Goal: Task Accomplishment & Management: Use online tool/utility

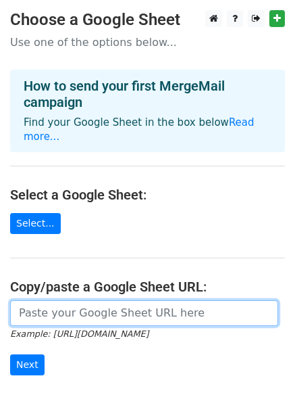
click at [99, 300] on input "url" at bounding box center [144, 313] width 268 height 26
paste input "https://docs.google.com/spreadsheets/d/1eKRC5NU7wN7fKHWltiYPMM0b9nHyXutzmmjB2QU…"
type input "https://docs.google.com/spreadsheets/d/1eKRC5NU7wN7fKHWltiYPMM0b9nHyXutzmmjB2QU…"
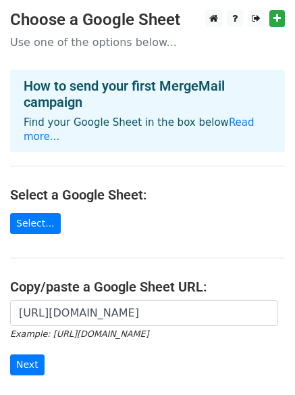
click at [43, 351] on form "https://docs.google.com/spreadsheets/d/1eKRC5NU7wN7fKHWltiYPMM0b9nHyXutzmmjB2QU…" at bounding box center [147, 338] width 275 height 76
click at [23, 354] on input "Next" at bounding box center [27, 364] width 34 height 21
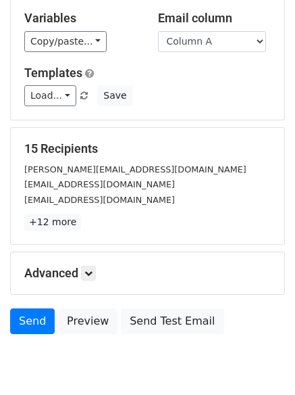
scroll to position [184, 0]
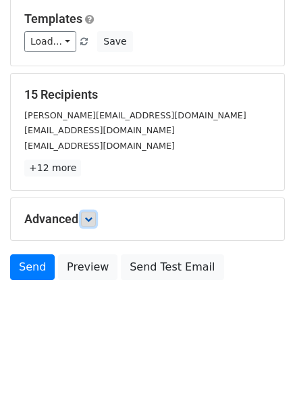
click at [93, 220] on icon at bounding box center [89, 219] width 8 height 8
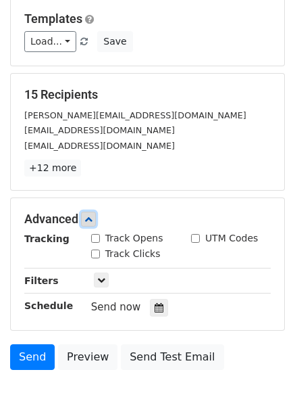
scroll to position [238, 0]
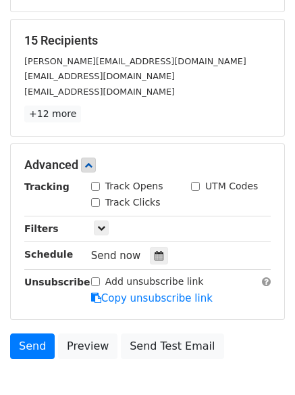
click at [89, 203] on div "Track Clicks" at bounding box center [131, 203] width 100 height 16
click at [90, 203] on div "Track Clicks" at bounding box center [131, 203] width 100 height 16
click at [95, 199] on input "Track Clicks" at bounding box center [95, 202] width 9 height 9
checkbox input "true"
click at [93, 185] on input "Track Opens" at bounding box center [95, 186] width 9 height 9
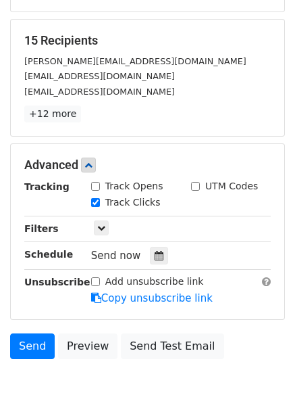
checkbox input "true"
click at [155, 251] on icon at bounding box center [159, 255] width 9 height 9
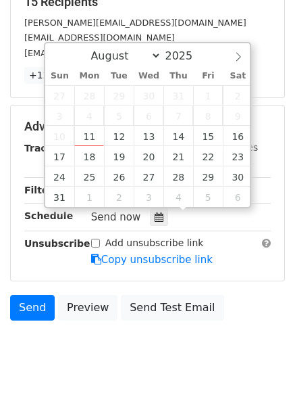
scroll to position [316, 0]
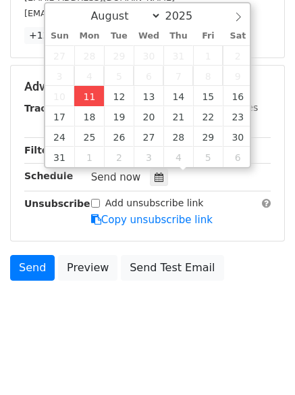
type input "2025-08-11 14:56"
type input "02"
type input "56"
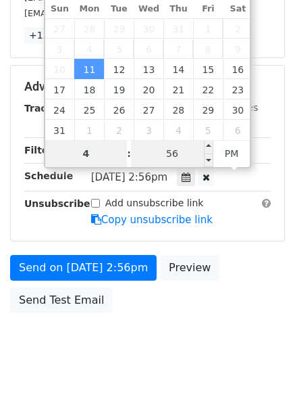
type input "4"
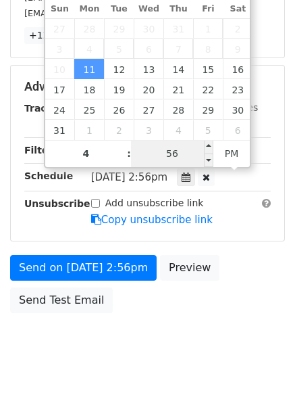
type input "2025-08-11 16:56"
type input "04"
click at [181, 149] on input "56" at bounding box center [172, 153] width 82 height 27
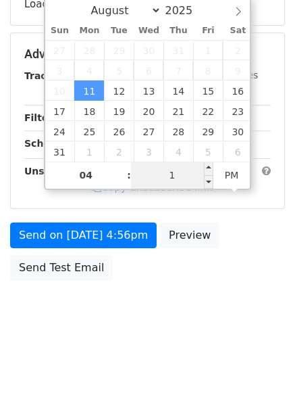
type input "11"
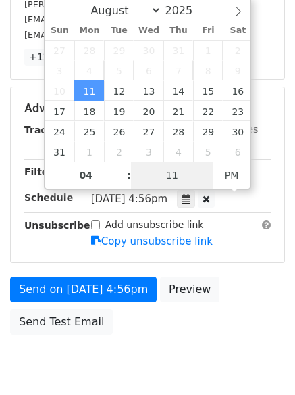
scroll to position [316, 0]
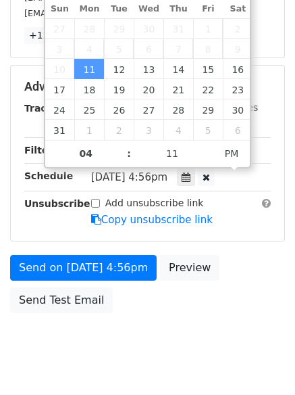
type input "2025-08-11 16:11"
click at [161, 319] on div "Send on Aug 11 at 4:56pm Preview Send Test Email" at bounding box center [147, 287] width 295 height 65
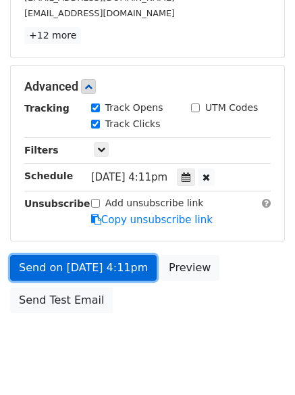
click at [121, 260] on link "Send on Aug 11 at 4:11pm" at bounding box center [83, 268] width 147 height 26
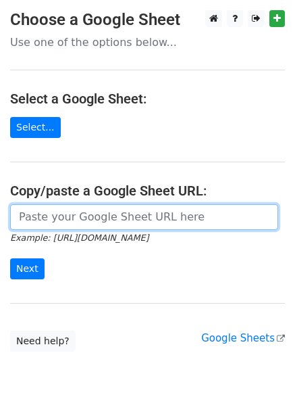
click at [96, 225] on input "url" at bounding box center [144, 217] width 268 height 26
type input "https://docs.google.com/spreadsheets/d/1eKRC5NU7wN7fKHWltiYPMM0b9nHyXutzmmjB2QU…"
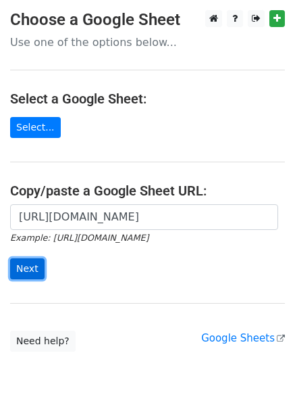
click at [23, 270] on input "Next" at bounding box center [27, 268] width 34 height 21
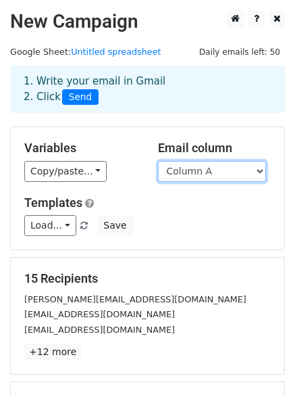
drag, startPoint x: 246, startPoint y: 164, endPoint x: 246, endPoint y: 174, distance: 9.5
click at [246, 164] on select "Column A Column B Column C" at bounding box center [212, 171] width 108 height 21
select select "Column B"
click at [158, 161] on select "Column A Column B Column C" at bounding box center [212, 171] width 108 height 21
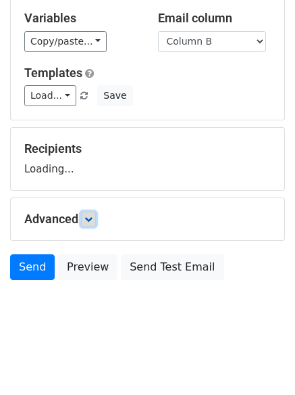
click at [89, 218] on icon at bounding box center [89, 219] width 8 height 8
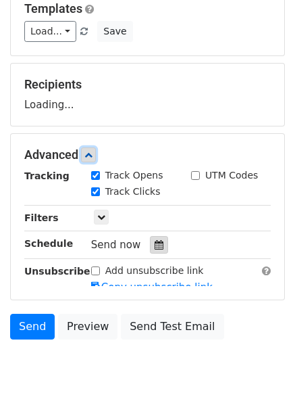
scroll to position [195, 0]
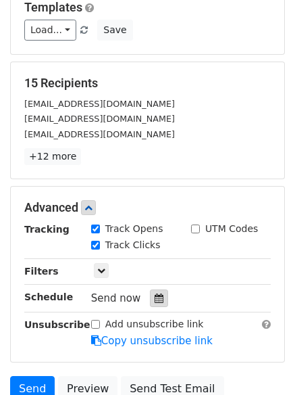
click at [159, 305] on div at bounding box center [159, 298] width 18 height 18
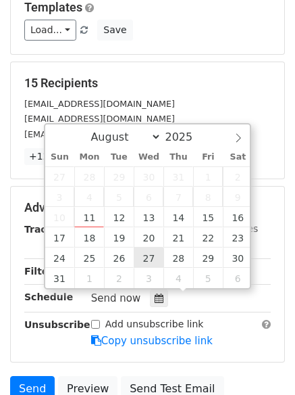
scroll to position [316, 0]
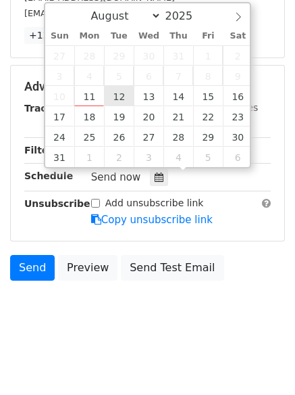
type input "2025-08-12 12:00"
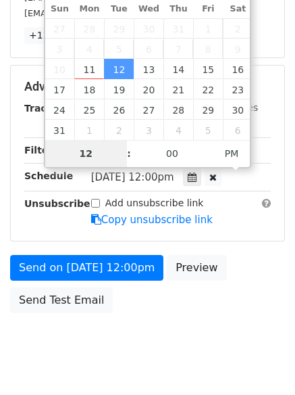
scroll to position [295, 0]
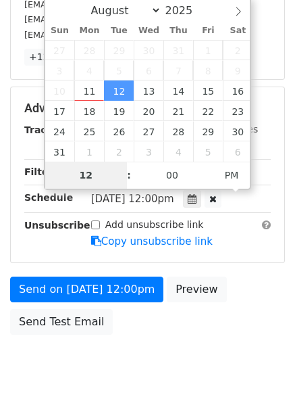
type input "5"
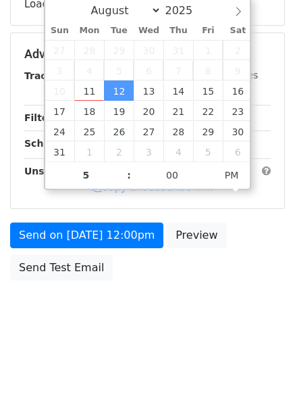
type input "2025-08-12 17:00"
click at [168, 343] on html "New Campaign Daily emails left: 50 Google Sheet: Untitled spreadsheet 1. Write …" at bounding box center [147, 50] width 295 height 690
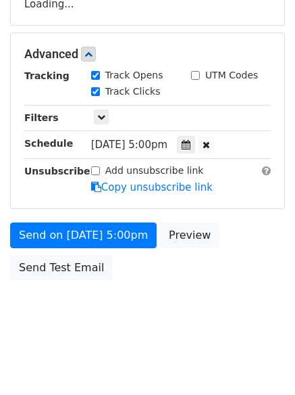
click at [128, 287] on body "New Campaign Daily emails left: 50 Google Sheet: Untitled spreadsheet 1. Write …" at bounding box center [147, 28] width 295 height 626
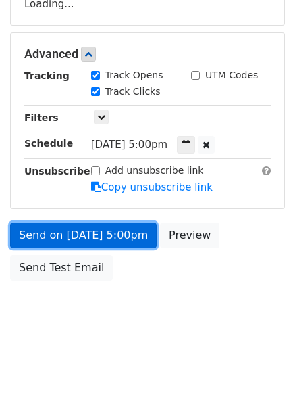
click at [113, 222] on link "Send on Aug 12 at 5:00pm" at bounding box center [83, 235] width 147 height 26
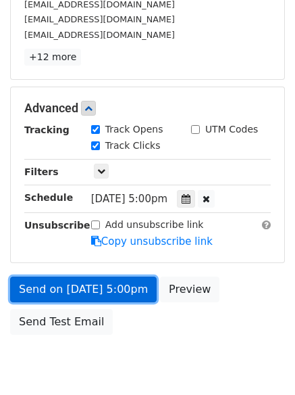
click at [122, 302] on link "Send on Aug 12 at 5:00pm" at bounding box center [83, 290] width 147 height 26
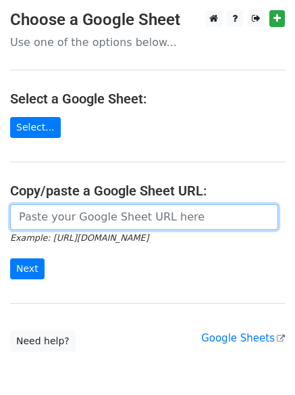
click at [66, 223] on input "url" at bounding box center [144, 217] width 268 height 26
type input "[URL][DOMAIN_NAME]"
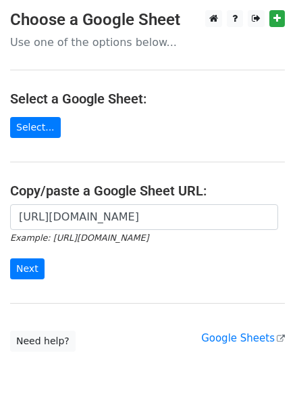
click at [6, 266] on div "[URL][DOMAIN_NAME] Example: [URL][DOMAIN_NAME] Next" at bounding box center [147, 248] width 295 height 89
click at [22, 268] on input "Next" at bounding box center [27, 268] width 34 height 21
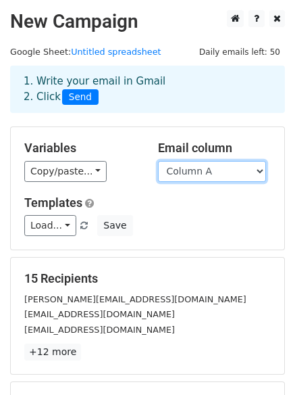
click at [220, 177] on select "Column A Column B Column C" at bounding box center [212, 171] width 108 height 21
select select "Column C"
click at [158, 161] on select "Column A Column B Column C" at bounding box center [212, 171] width 108 height 21
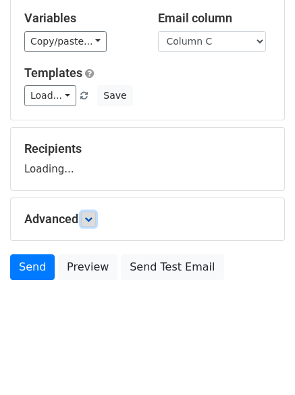
click at [89, 215] on icon at bounding box center [89, 219] width 8 height 8
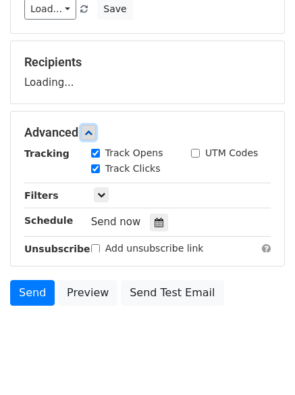
scroll to position [218, 0]
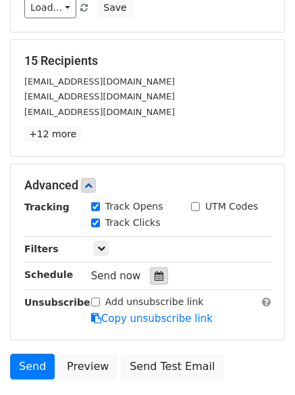
click at [155, 276] on icon at bounding box center [159, 275] width 9 height 9
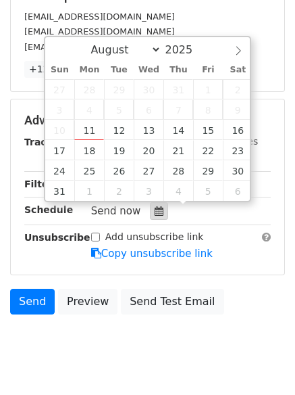
scroll to position [316, 0]
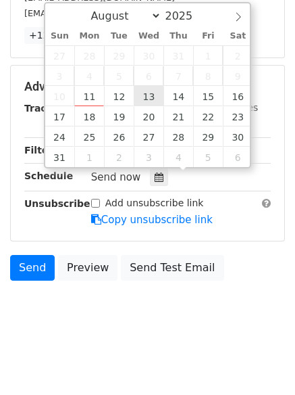
type input "2025-08-13 12:00"
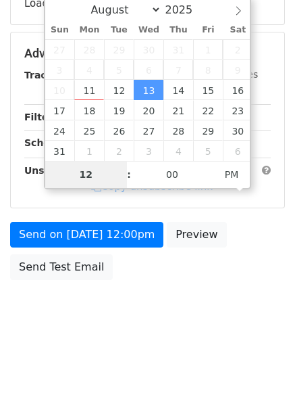
type input "6"
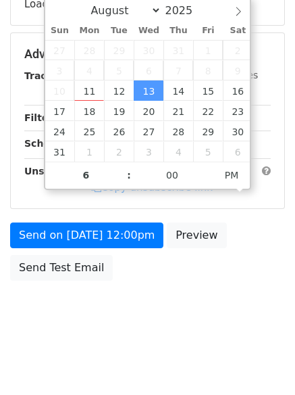
type input "2025-08-13 18:00"
click at [186, 380] on html "New Campaign Daily emails left: 50 Google Sheet: Untitled spreadsheet 1. Write …" at bounding box center [147, 50] width 295 height 690
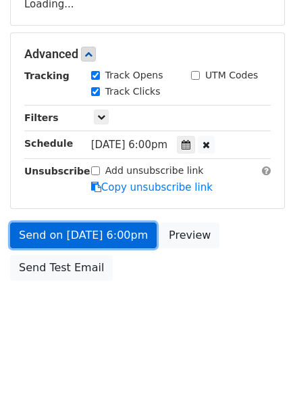
click at [110, 245] on link "Send on Aug 13 at 6:00pm" at bounding box center [83, 235] width 147 height 26
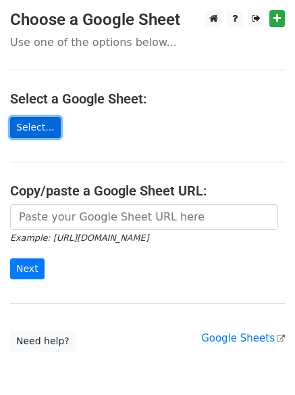
click at [29, 128] on link "Select..." at bounding box center [35, 127] width 51 height 21
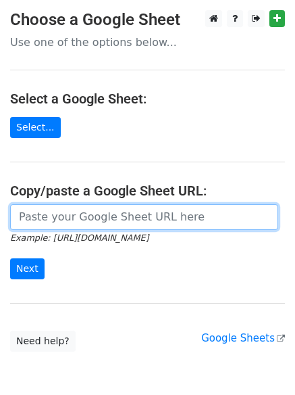
click at [114, 212] on input "url" at bounding box center [144, 217] width 268 height 26
type input "https://docs.google.com/spreadsheets/d/1eKRC5NU7wN7fKHWltiYPMM0b9nHyXutzmmjB2QU…"
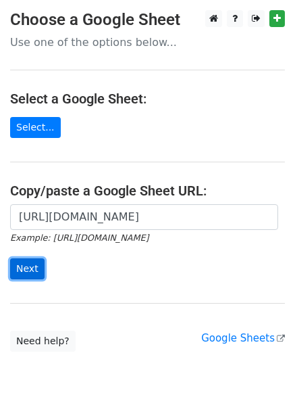
click at [25, 263] on input "Next" at bounding box center [27, 268] width 34 height 21
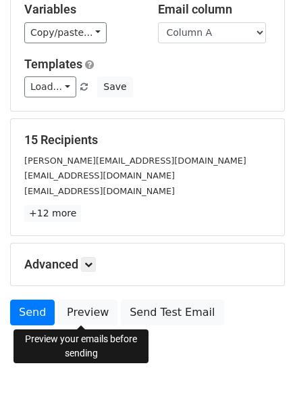
scroll to position [184, 0]
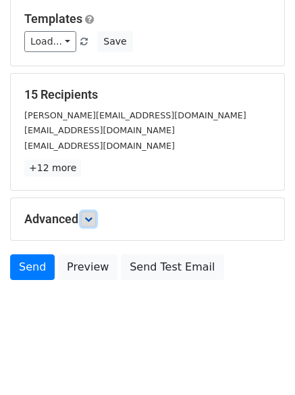
click at [87, 217] on icon at bounding box center [89, 219] width 8 height 8
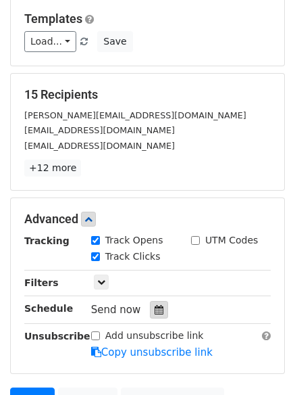
click at [150, 307] on div at bounding box center [159, 310] width 18 height 18
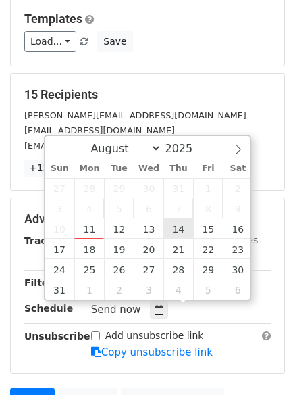
type input "2025-08-14 12:00"
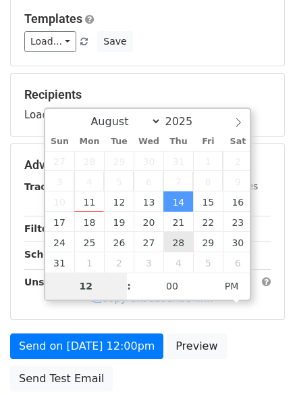
type input "7"
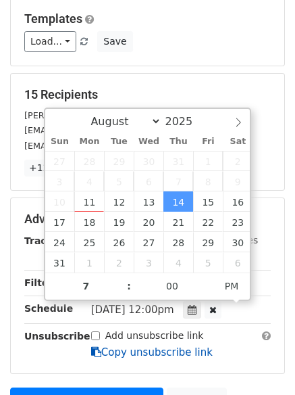
type input "2025-08-14 19:00"
click at [116, 346] on link "Copy unsubscribe link" at bounding box center [152, 352] width 122 height 12
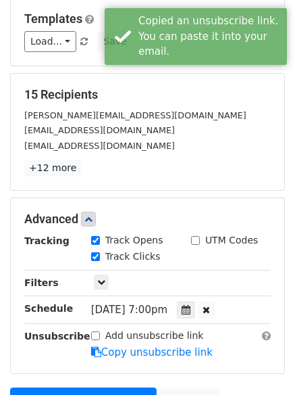
scroll to position [295, 0]
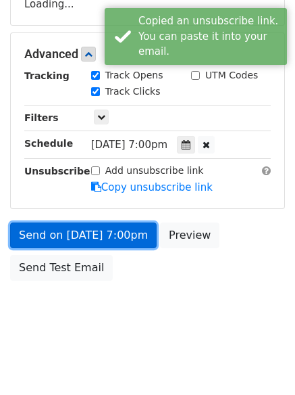
click at [116, 243] on link "Send on Aug 14 at 7:00pm" at bounding box center [83, 235] width 147 height 26
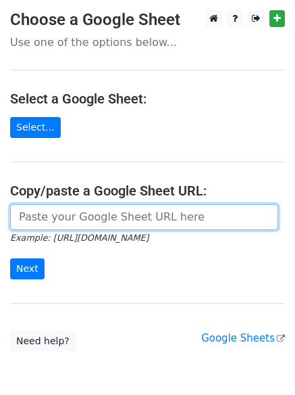
click at [114, 220] on input "url" at bounding box center [144, 217] width 268 height 26
type input "[URL][DOMAIN_NAME]"
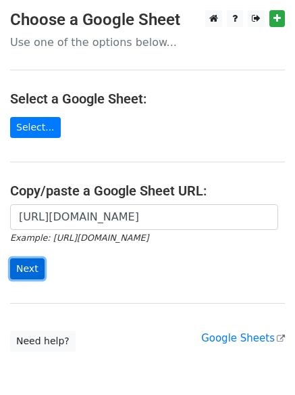
click at [32, 266] on input "Next" at bounding box center [27, 268] width 34 height 21
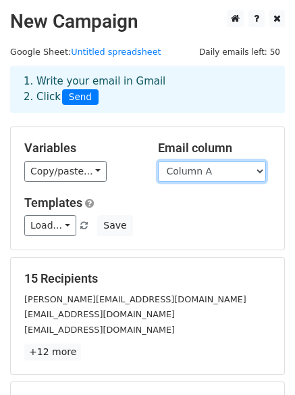
drag, startPoint x: 236, startPoint y: 172, endPoint x: 236, endPoint y: 181, distance: 9.5
click at [236, 172] on select "Column A Column B Column C" at bounding box center [212, 171] width 108 height 21
select select "Column B"
click at [158, 161] on select "Column A Column B Column C" at bounding box center [212, 171] width 108 height 21
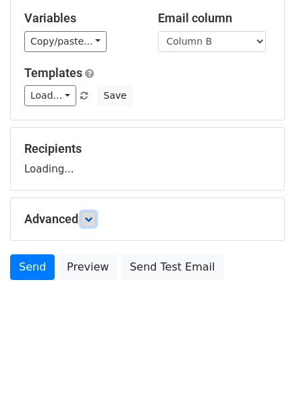
click at [93, 218] on icon at bounding box center [89, 219] width 8 height 8
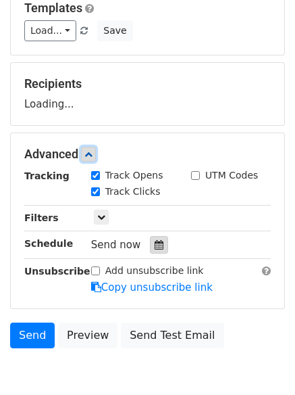
scroll to position [195, 0]
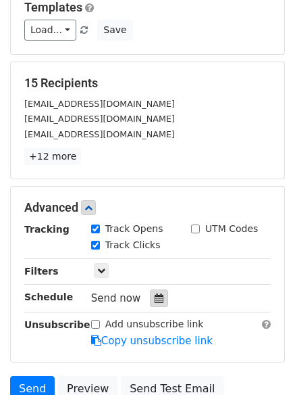
click at [157, 247] on div "Track Clicks" at bounding box center [131, 246] width 100 height 16
click at [155, 296] on icon at bounding box center [159, 297] width 9 height 9
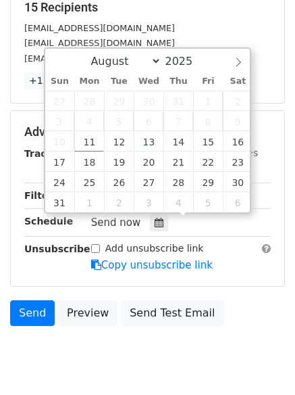
scroll to position [316, 0]
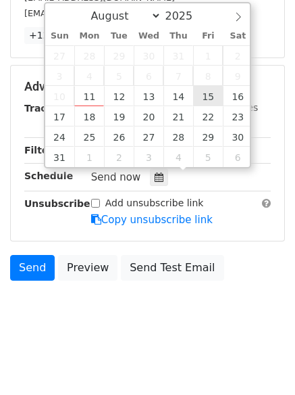
type input "2025-08-15 12:00"
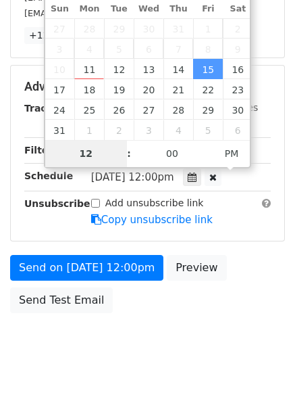
scroll to position [295, 0]
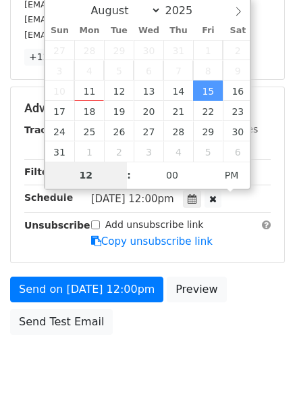
type input "8"
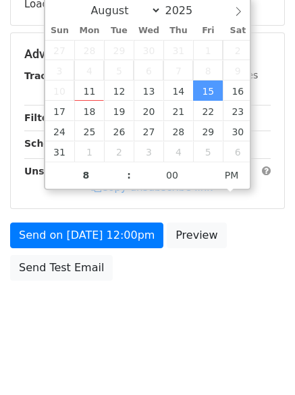
type input "2025-08-15 20:00"
click at [101, 255] on div "Send on Aug 15 at 12:00pm Preview Send Test Email" at bounding box center [147, 254] width 295 height 65
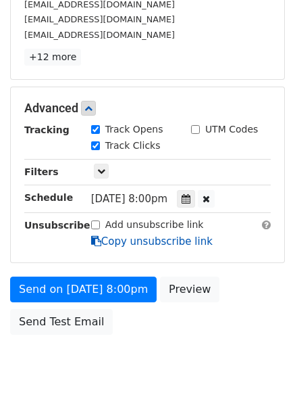
click at [107, 244] on link "Copy unsubscribe link" at bounding box center [152, 241] width 122 height 12
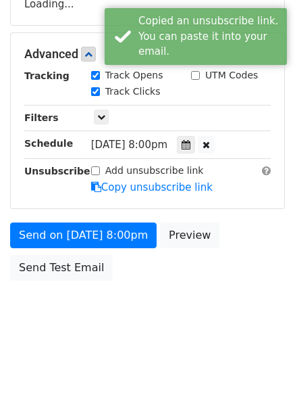
click at [110, 278] on div "Send on Aug 15 at 8:00pm Preview Send Test Email" at bounding box center [147, 254] width 295 height 65
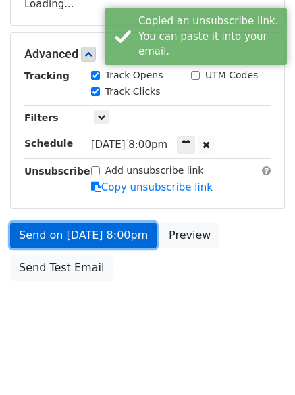
click at [111, 229] on link "Send on Aug 15 at 8:00pm" at bounding box center [83, 235] width 147 height 26
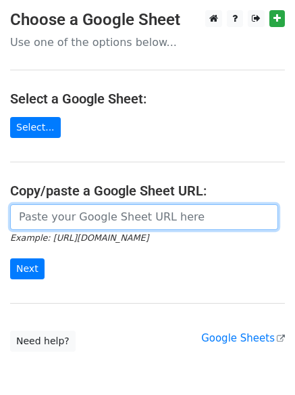
click at [131, 228] on input "url" at bounding box center [144, 217] width 268 height 26
click at [134, 219] on input "url" at bounding box center [144, 217] width 268 height 26
type input "[URL][DOMAIN_NAME]"
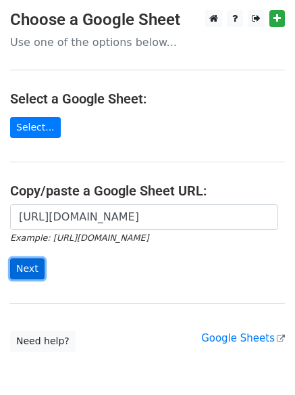
click at [30, 268] on input "Next" at bounding box center [27, 268] width 34 height 21
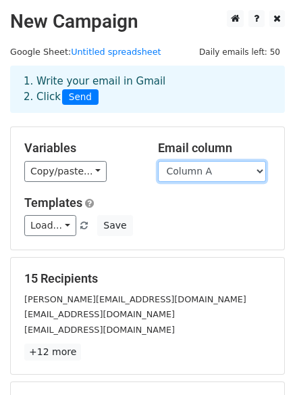
click at [219, 173] on select "Column A Column B Column C" at bounding box center [212, 171] width 108 height 21
select select "Column C"
click at [158, 161] on select "Column A Column B Column C" at bounding box center [212, 171] width 108 height 21
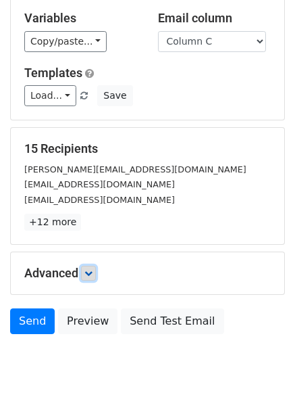
click at [86, 266] on link at bounding box center [88, 273] width 15 height 15
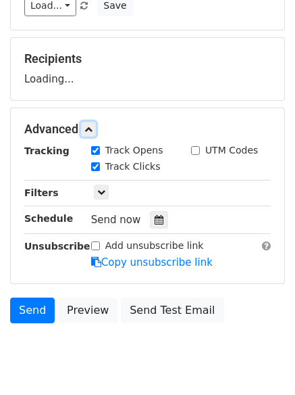
scroll to position [224, 0]
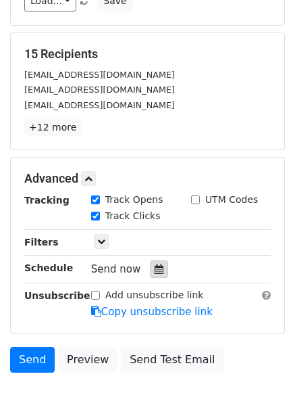
click at [153, 264] on div at bounding box center [159, 269] width 18 height 18
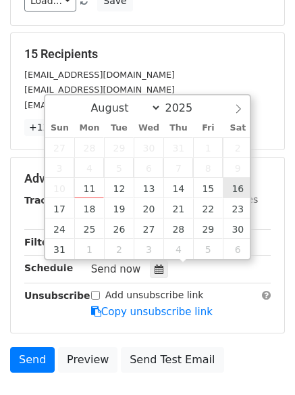
type input "[DATE] 12:00"
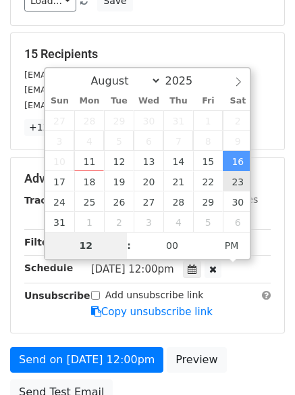
type input "9"
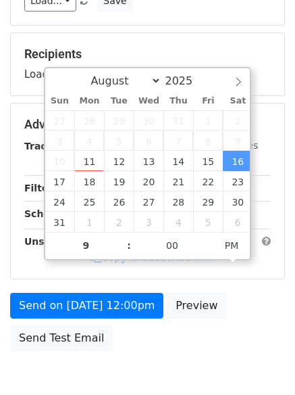
type input "[DATE] 21:00"
click at [177, 354] on div "Send on [DATE] 12:00pm Preview Send Test Email" at bounding box center [147, 325] width 295 height 65
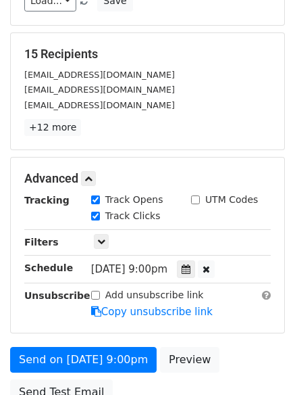
drag, startPoint x: 132, startPoint y: 304, endPoint x: 124, endPoint y: 280, distance: 25.0
click at [125, 287] on form "Variables Copy/paste... {{Column A}} {{Column B}} {{Column C}} Email column Col…" at bounding box center [147, 157] width 275 height 510
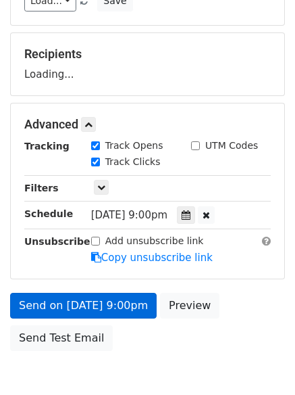
drag, startPoint x: 124, startPoint y: 280, endPoint x: 125, endPoint y: 314, distance: 34.5
click at [125, 316] on form "Variables Copy/paste... {{Column A}} {{Column B}} {{Column C}} Email column Col…" at bounding box center [147, 130] width 275 height 456
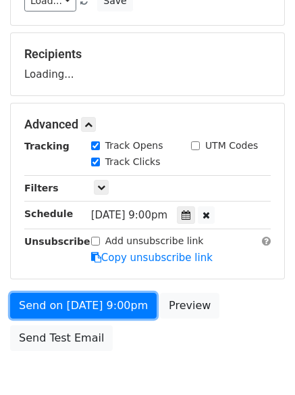
drag, startPoint x: 125, startPoint y: 314, endPoint x: 122, endPoint y: 321, distance: 7.3
click at [125, 316] on link "Send on [DATE] 9:00pm" at bounding box center [83, 306] width 147 height 26
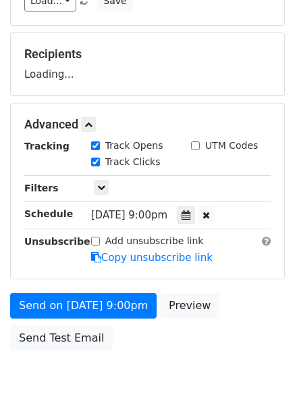
click at [123, 322] on div "Send on [DATE] 9:00pm Preview Send Test Email" at bounding box center [147, 325] width 295 height 65
click at [120, 285] on form "Variables Copy/paste... {{Column A}} {{Column B}} {{Column C}} Email column Col…" at bounding box center [147, 130] width 275 height 456
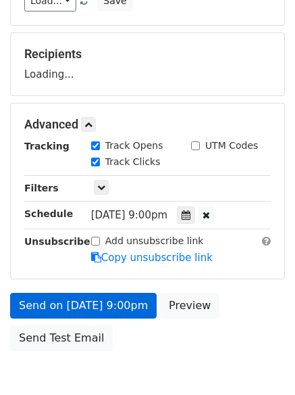
drag, startPoint x: 120, startPoint y: 286, endPoint x: 120, endPoint y: 295, distance: 9.5
click at [120, 292] on form "Variables Copy/paste... {{Column A}} {{Column B}} {{Column C}} Email column Col…" at bounding box center [147, 130] width 275 height 456
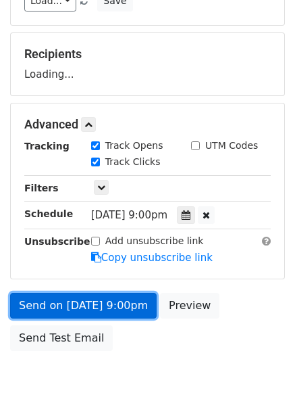
click at [120, 294] on link "Send on [DATE] 9:00pm" at bounding box center [83, 306] width 147 height 26
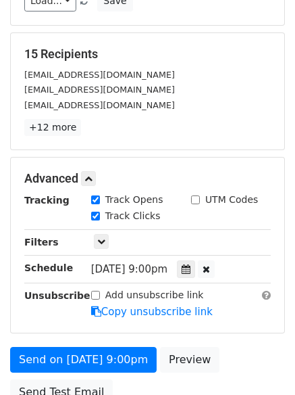
click at [125, 287] on div "Tracking Track Opens UTM Codes Track Clicks Filters Only include spreadsheet ro…" at bounding box center [147, 256] width 247 height 126
